Goal: Find specific page/section: Find specific page/section

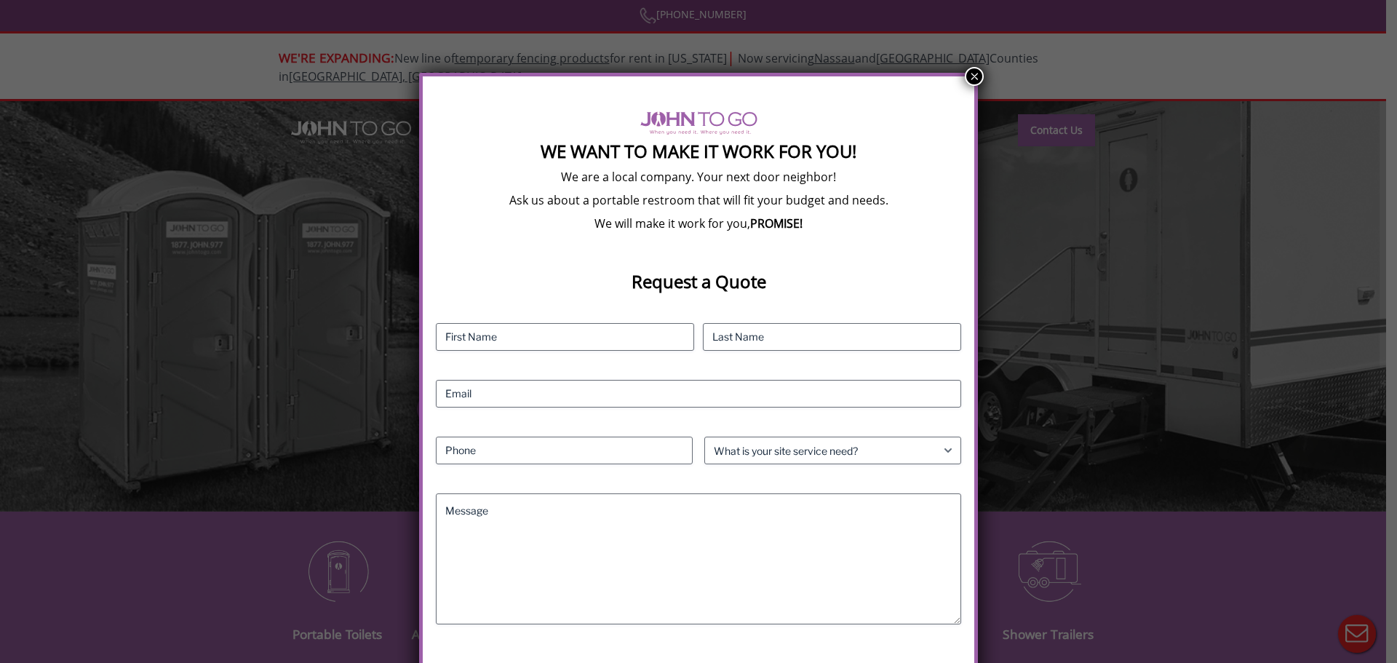
click at [972, 82] on button "×" at bounding box center [974, 76] width 19 height 19
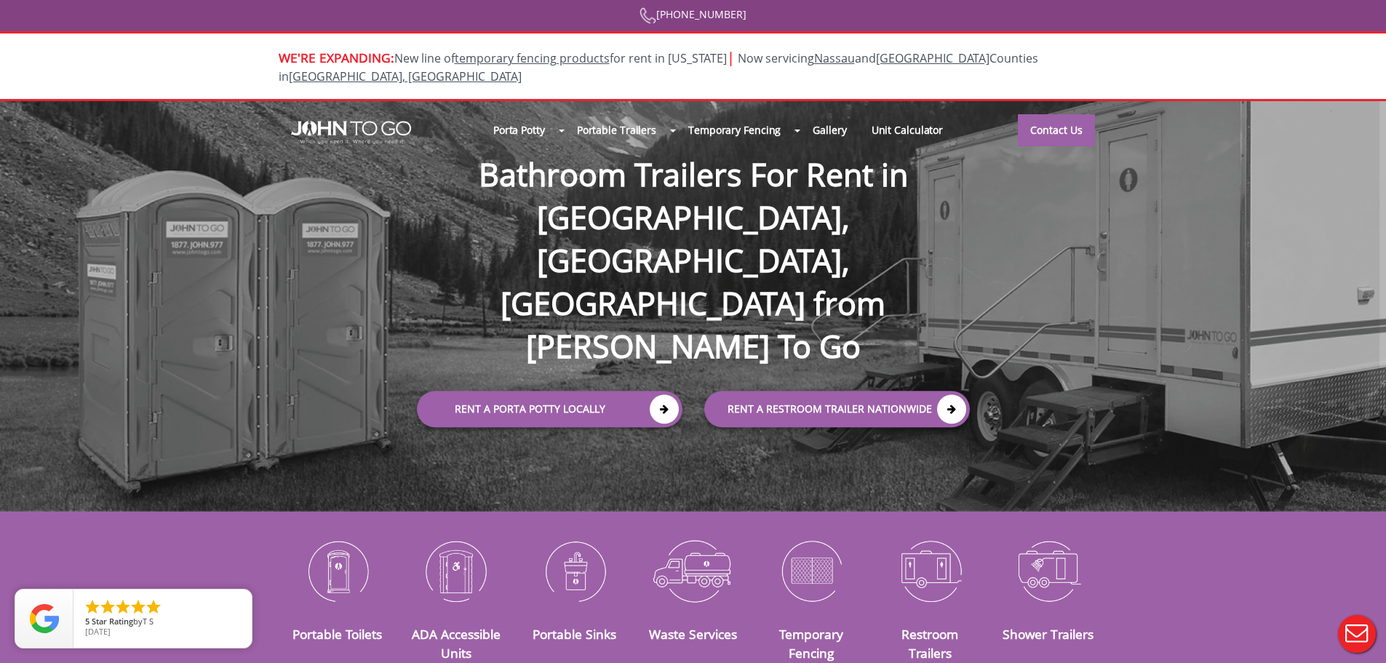
click at [1049, 103] on div at bounding box center [693, 331] width 1386 height 663
click at [1051, 114] on link "Contact Us" at bounding box center [1056, 130] width 77 height 32
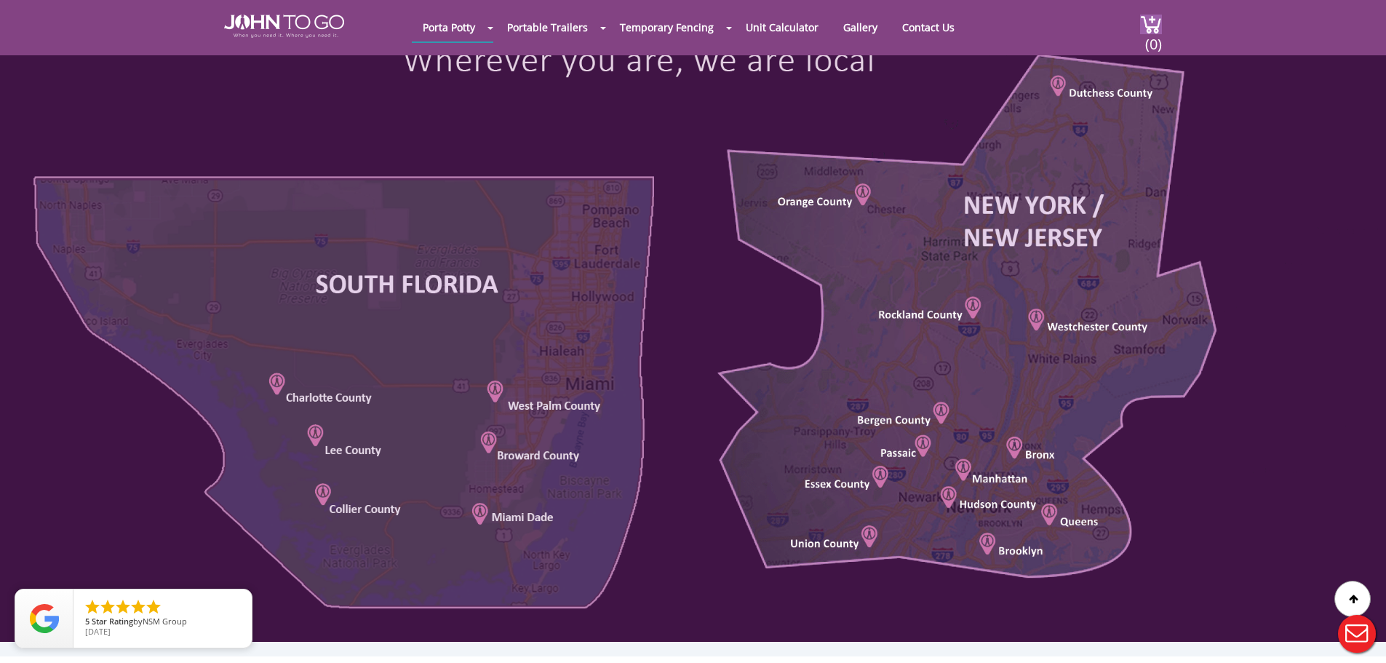
scroll to position [710, 0]
click at [1032, 315] on div at bounding box center [693, 296] width 1386 height 694
click at [1031, 316] on div at bounding box center [693, 296] width 1386 height 694
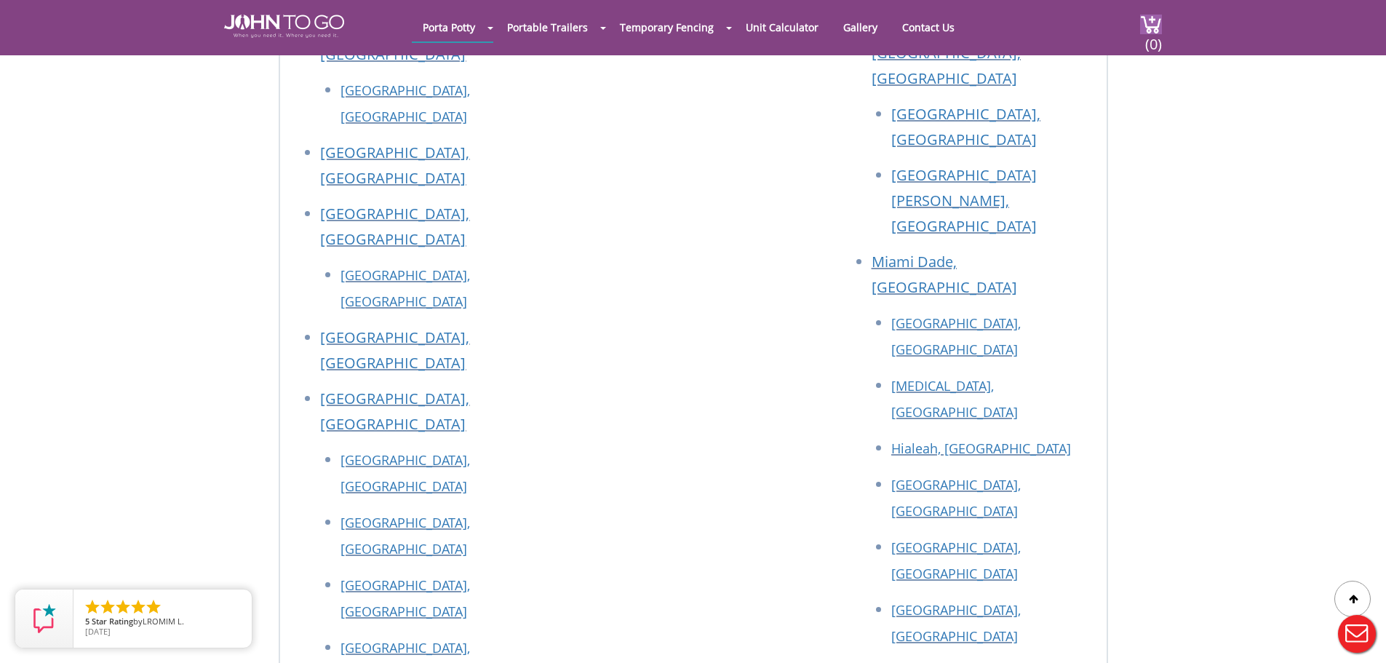
scroll to position [2207, 0]
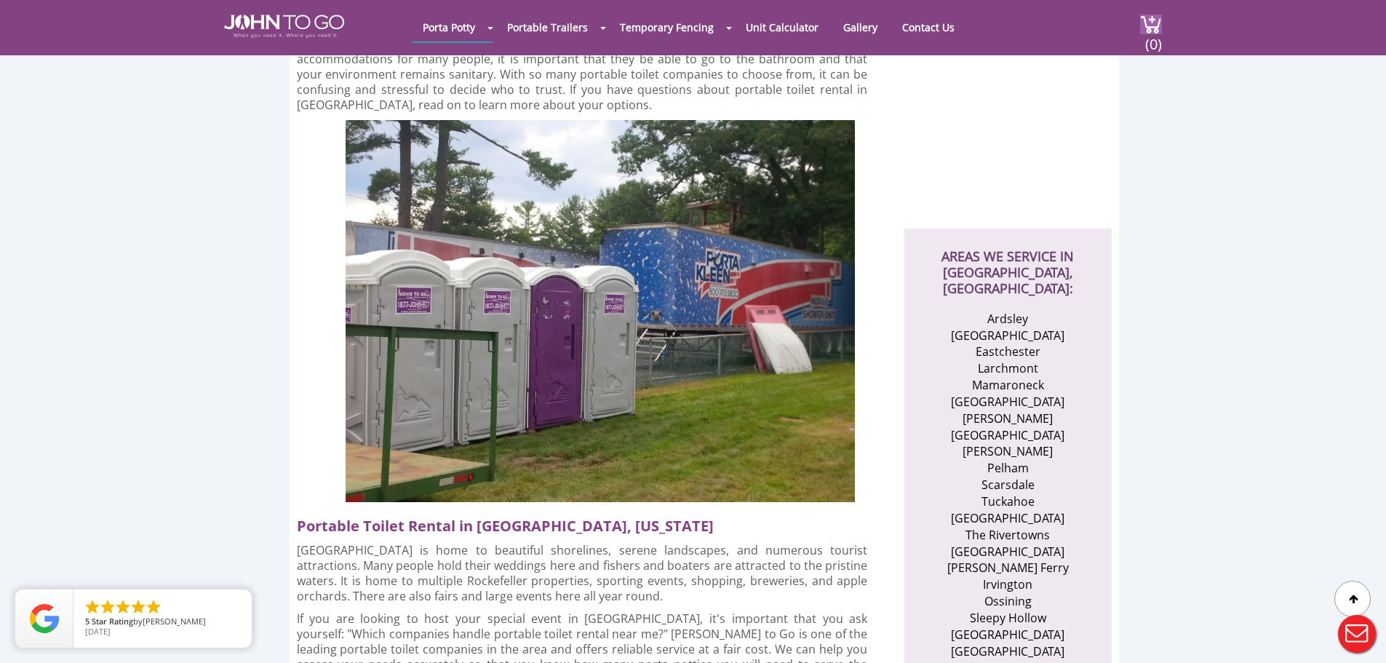
scroll to position [329, 0]
